Goal: Find specific page/section: Find specific page/section

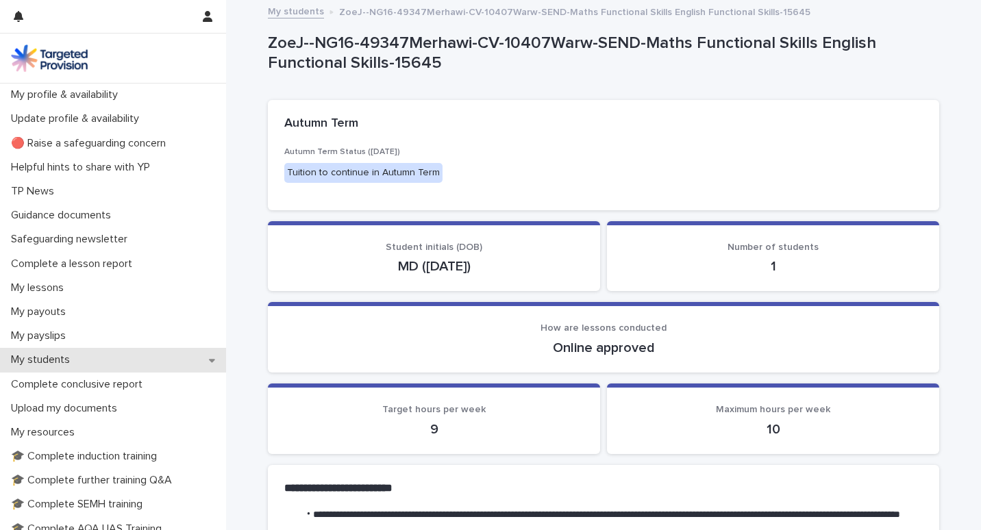
click at [55, 358] on p "My students" at bounding box center [42, 360] width 75 height 13
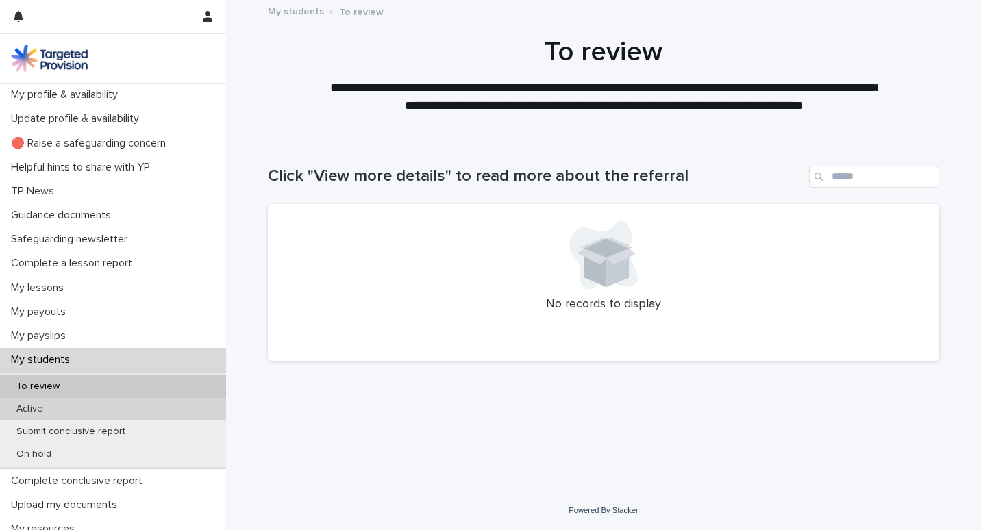
click at [55, 406] on div "Active" at bounding box center [113, 409] width 226 height 23
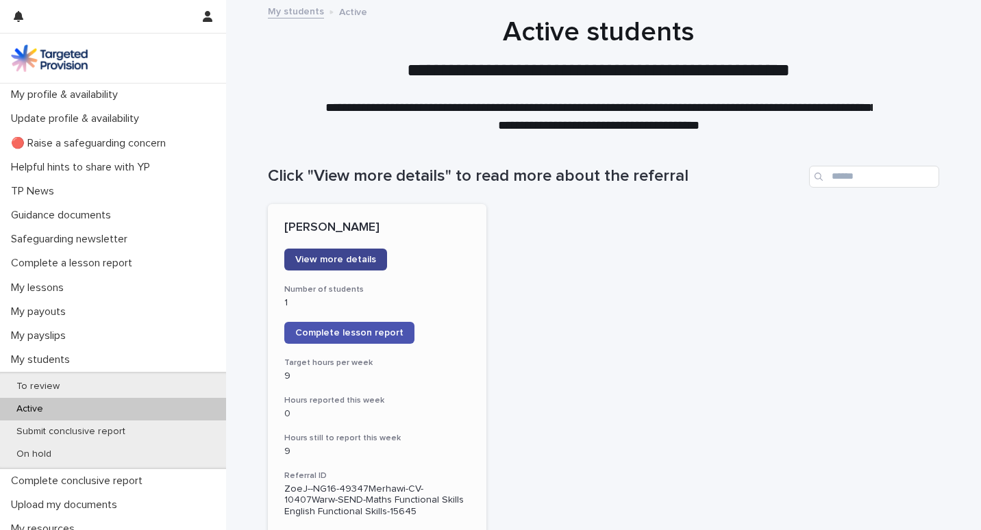
click at [314, 264] on span "View more details" at bounding box center [335, 260] width 81 height 10
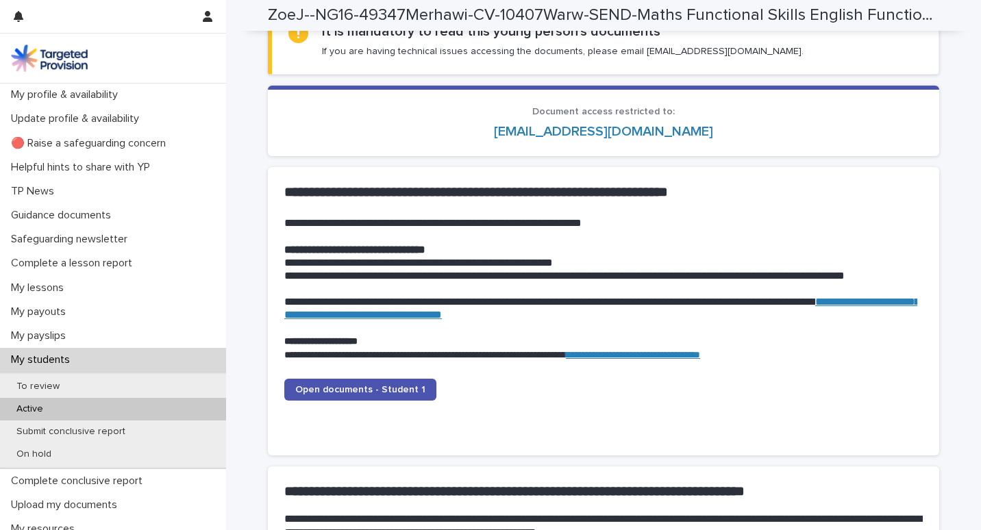
scroll to position [1207, 0]
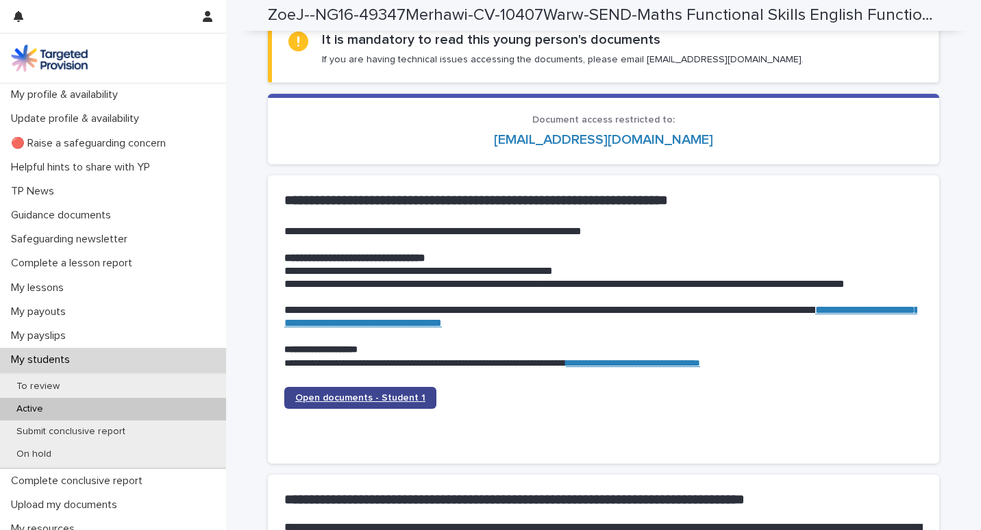
click at [338, 395] on span "Open documents - Student 1" at bounding box center [360, 398] width 130 height 10
